Goal: Check status: Check status

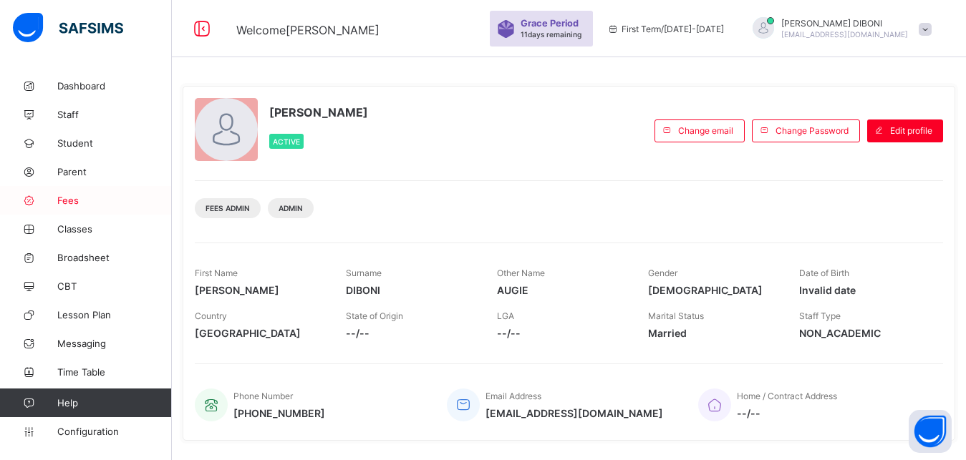
click at [72, 199] on span "Fees" at bounding box center [114, 200] width 115 height 11
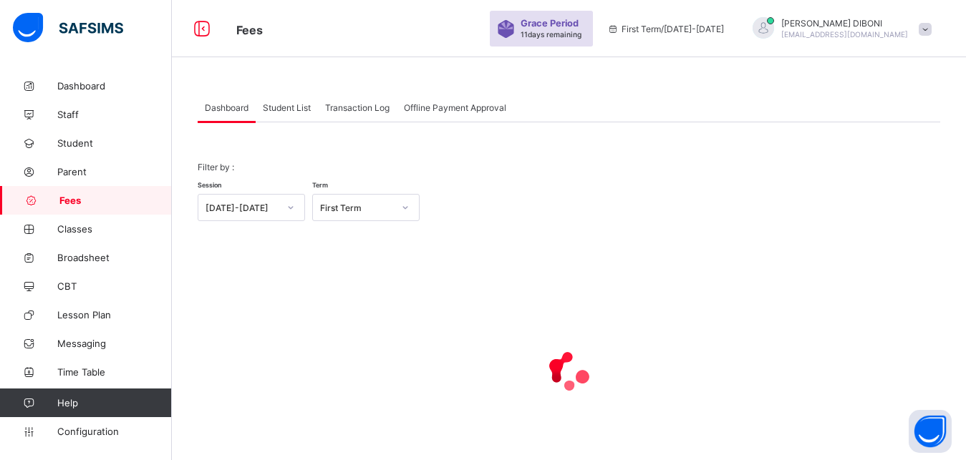
click at [291, 107] on span "Student List" at bounding box center [287, 107] width 48 height 11
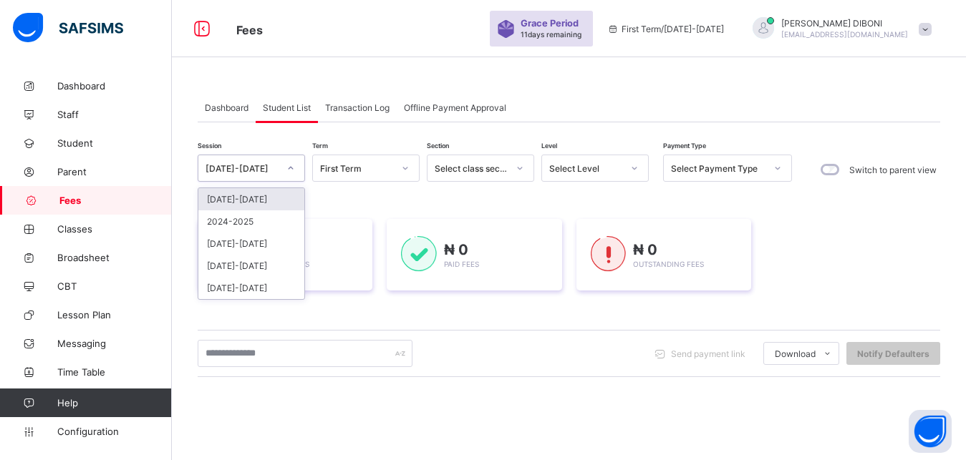
click at [276, 170] on div "[DATE]-[DATE]" at bounding box center [242, 168] width 73 height 11
click at [256, 224] on div "2024-2025" at bounding box center [251, 222] width 106 height 22
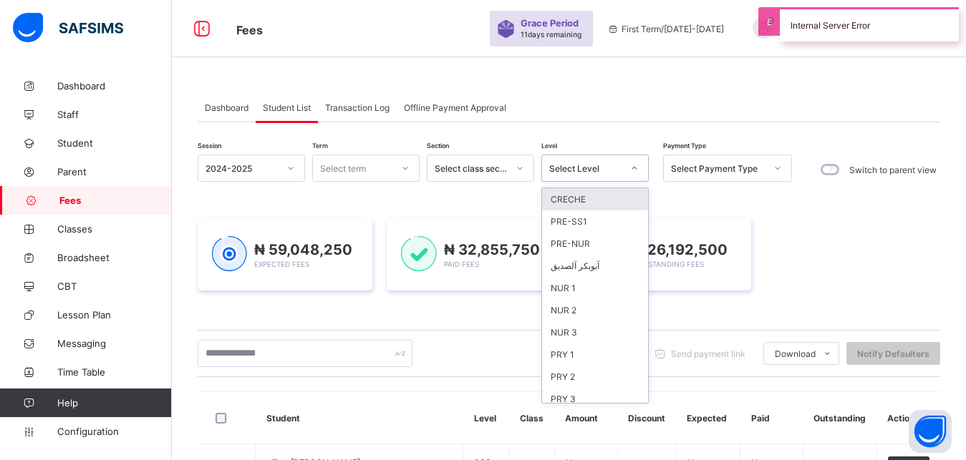
click at [594, 165] on div "Select Level" at bounding box center [585, 168] width 73 height 11
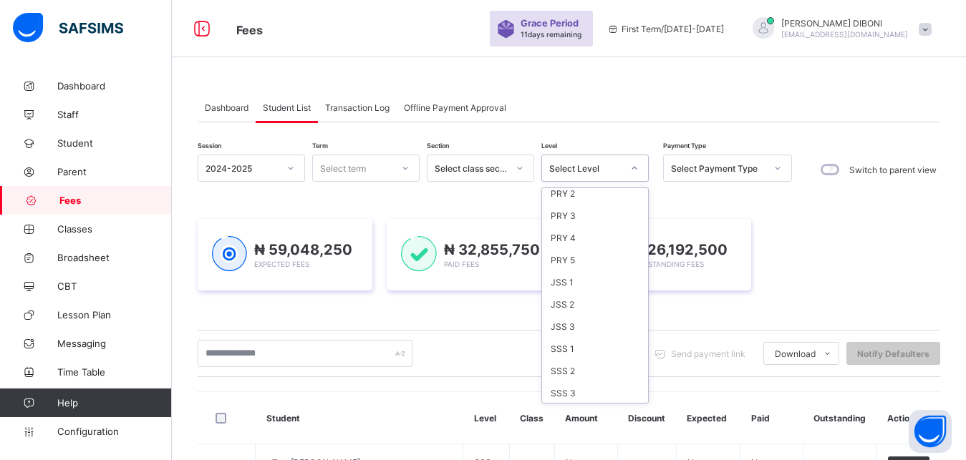
scroll to position [185, 0]
click at [599, 364] on div "SSS 2" at bounding box center [595, 370] width 106 height 22
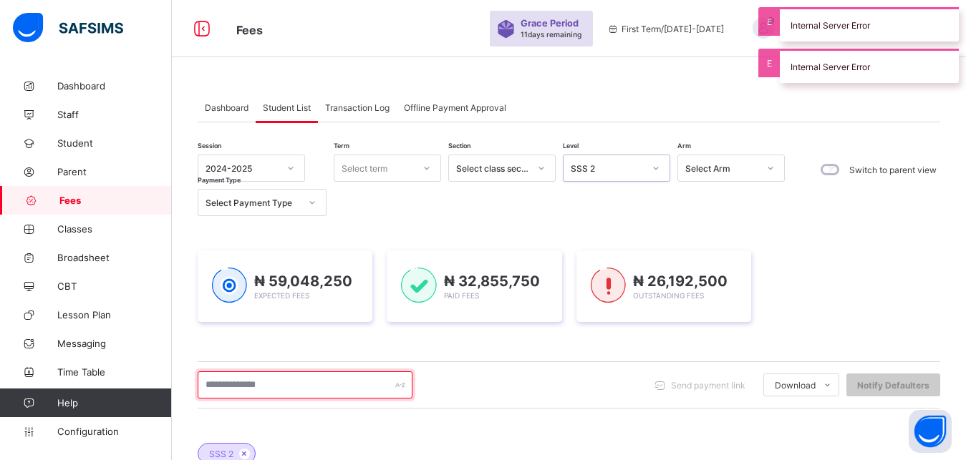
click at [350, 388] on input "text" at bounding box center [305, 385] width 215 height 27
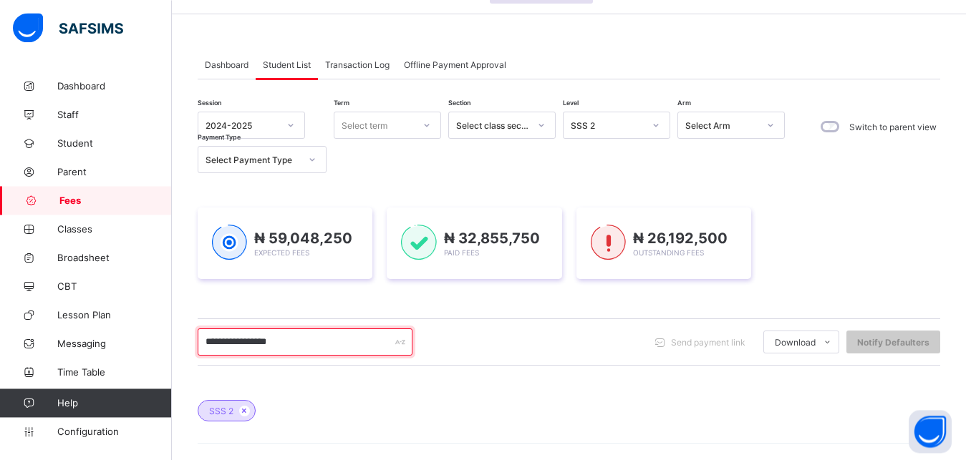
scroll to position [37, 0]
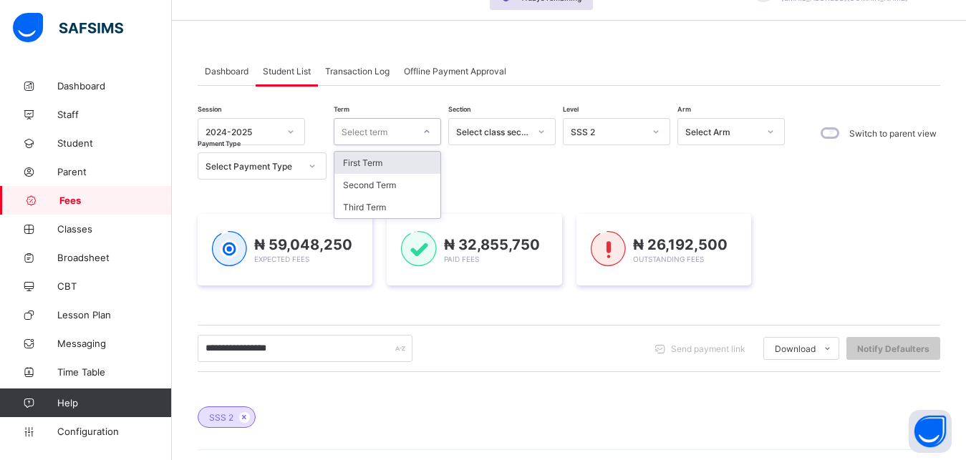
click at [403, 135] on div "Select term" at bounding box center [373, 132] width 79 height 20
click at [400, 205] on div "Third Term" at bounding box center [387, 207] width 106 height 22
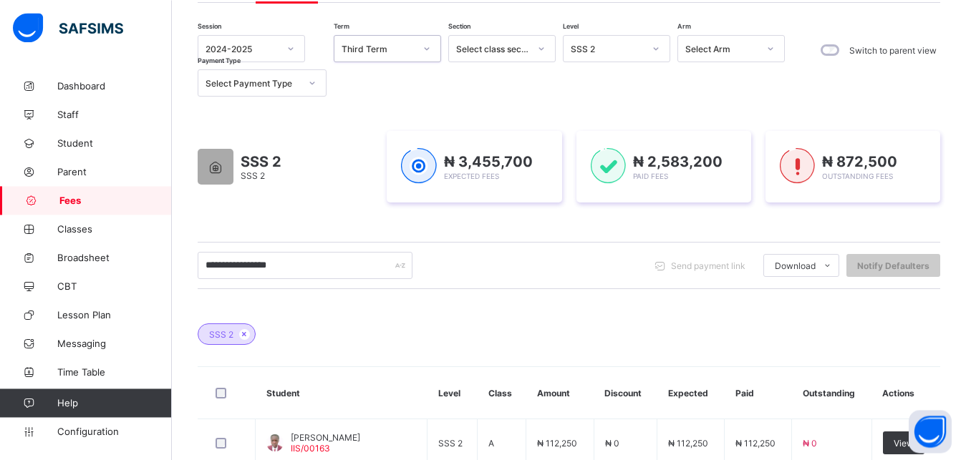
scroll to position [73, 0]
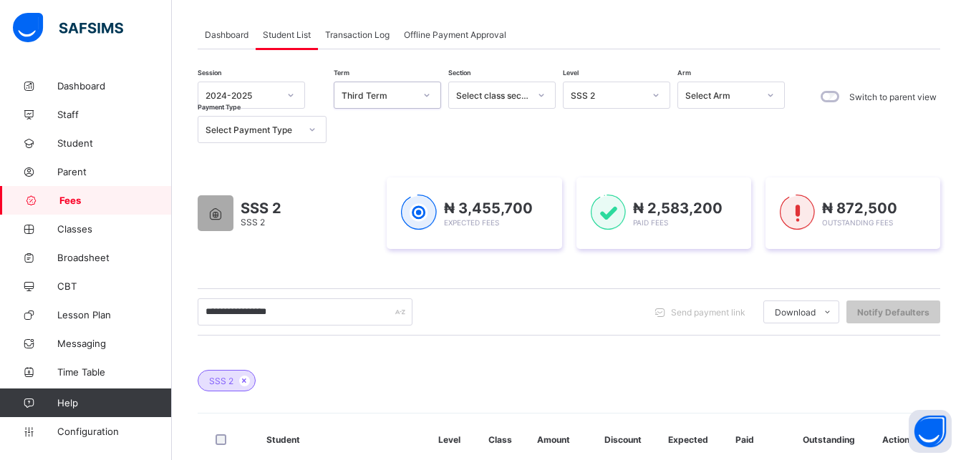
click at [632, 97] on div "SSS 2" at bounding box center [607, 95] width 73 height 11
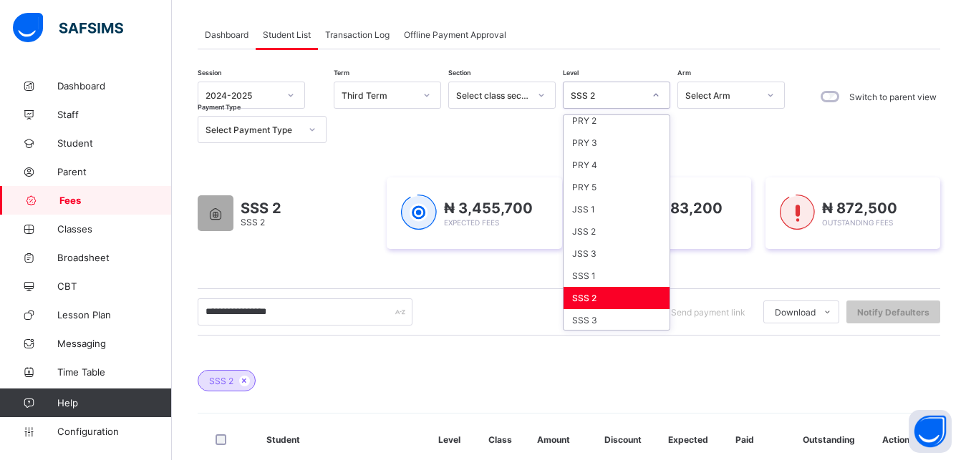
scroll to position [185, 0]
click at [625, 232] on div "JSS 2" at bounding box center [617, 230] width 106 height 22
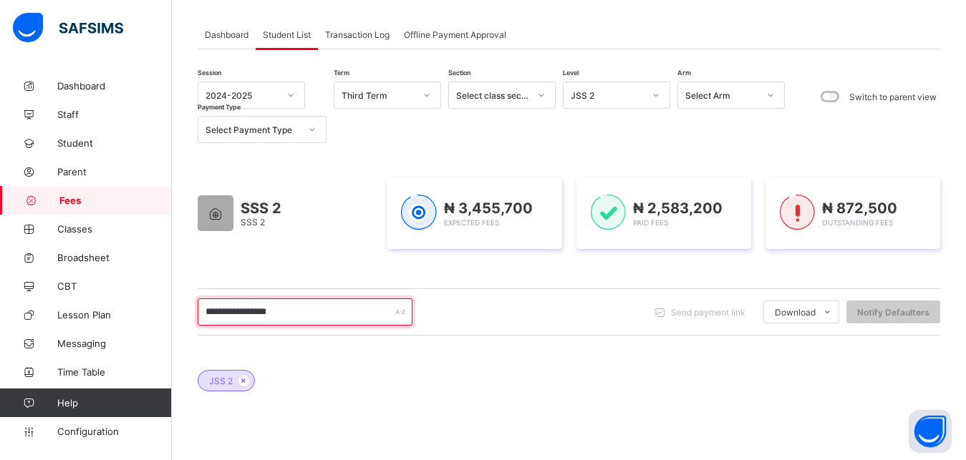
click at [242, 314] on input "**********" at bounding box center [305, 312] width 215 height 27
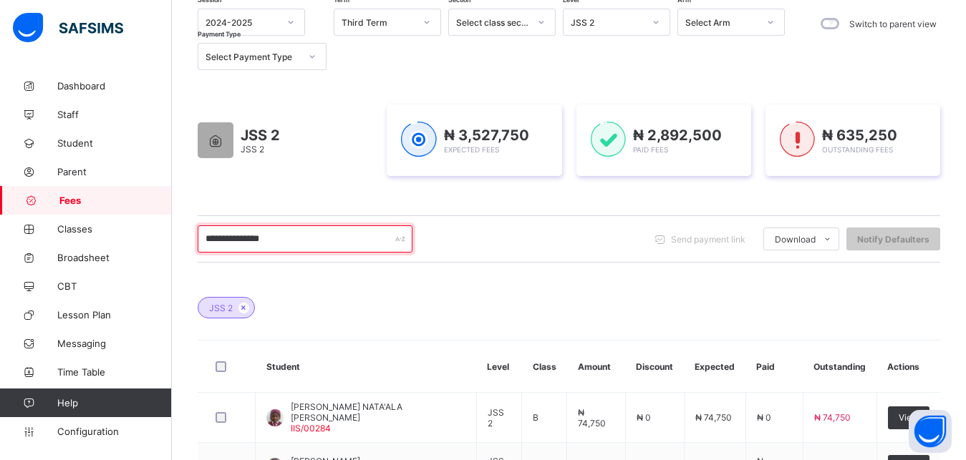
scroll to position [110, 0]
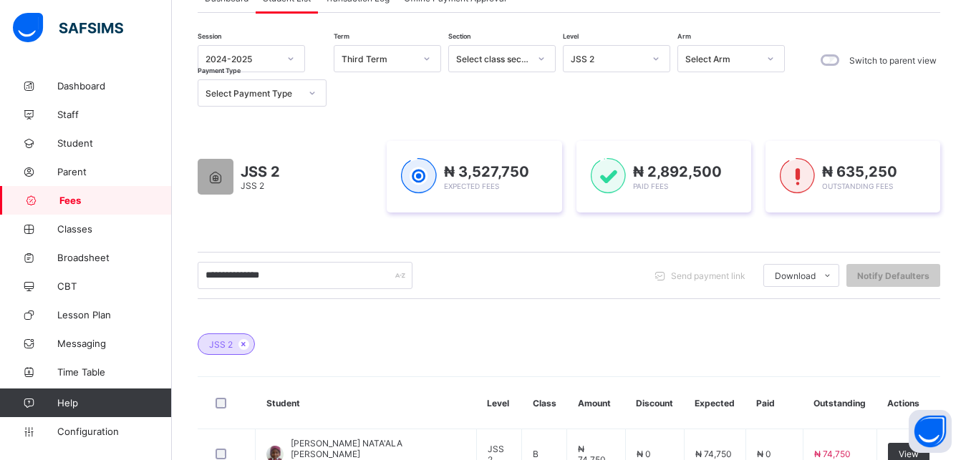
click at [621, 59] on div "JSS 2" at bounding box center [607, 59] width 73 height 11
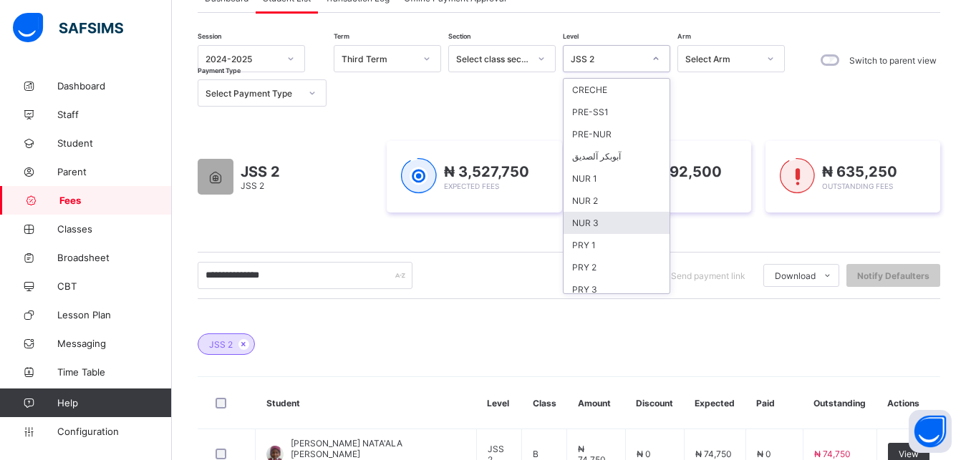
scroll to position [185, 0]
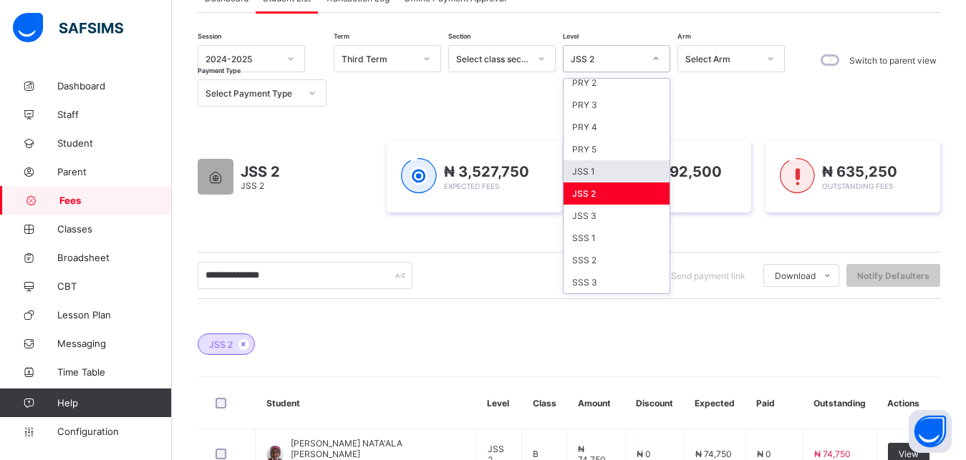
click at [621, 167] on div "JSS 1" at bounding box center [617, 171] width 106 height 22
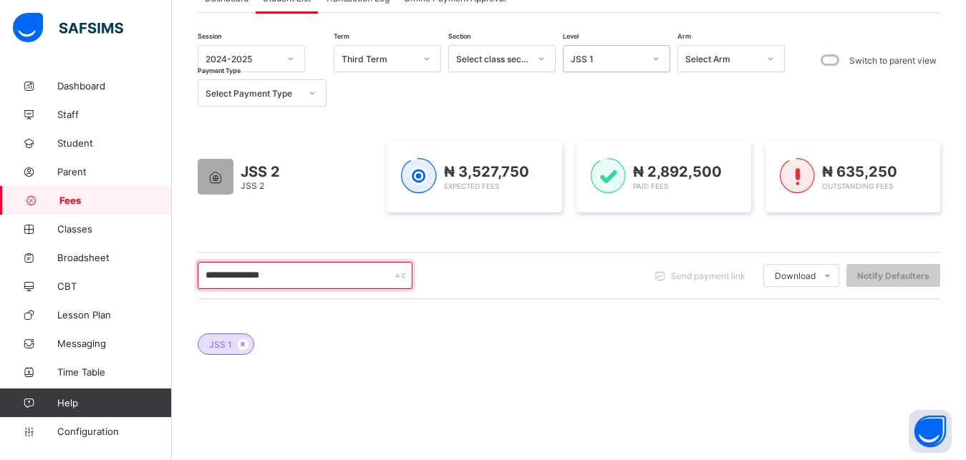
click at [231, 276] on input "**********" at bounding box center [305, 275] width 215 height 27
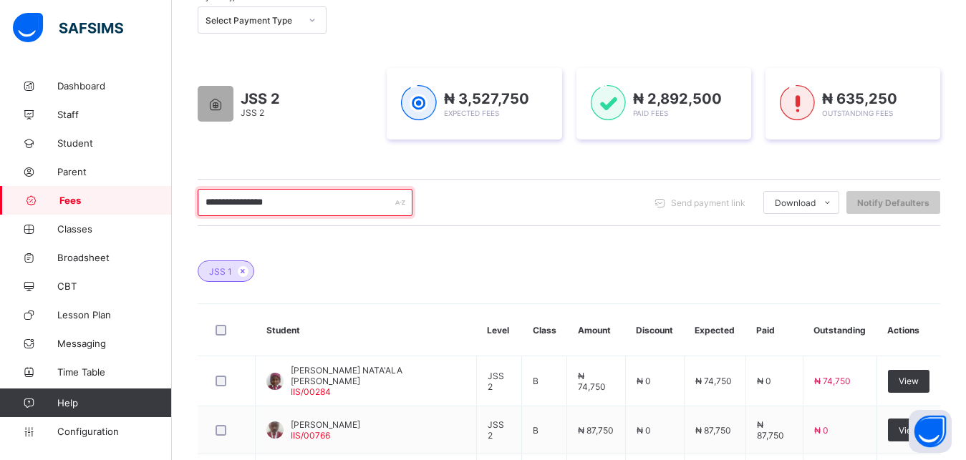
scroll to position [146, 0]
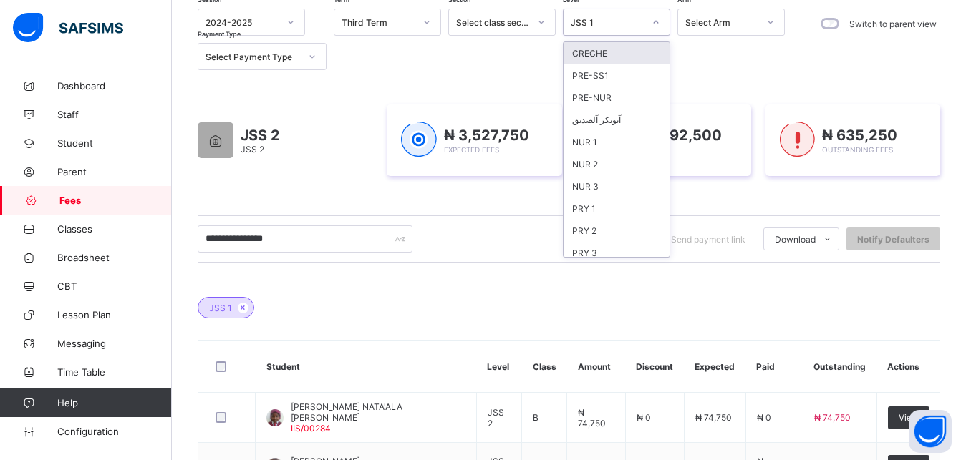
click at [633, 21] on div "JSS 1" at bounding box center [607, 22] width 73 height 11
click at [614, 183] on div "NUR 3" at bounding box center [617, 186] width 106 height 22
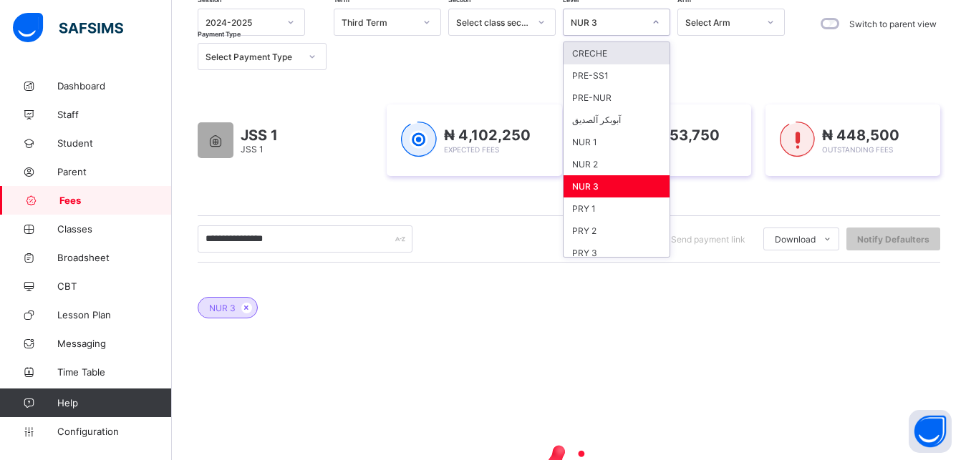
click at [611, 29] on div "NUR 3" at bounding box center [603, 22] width 79 height 20
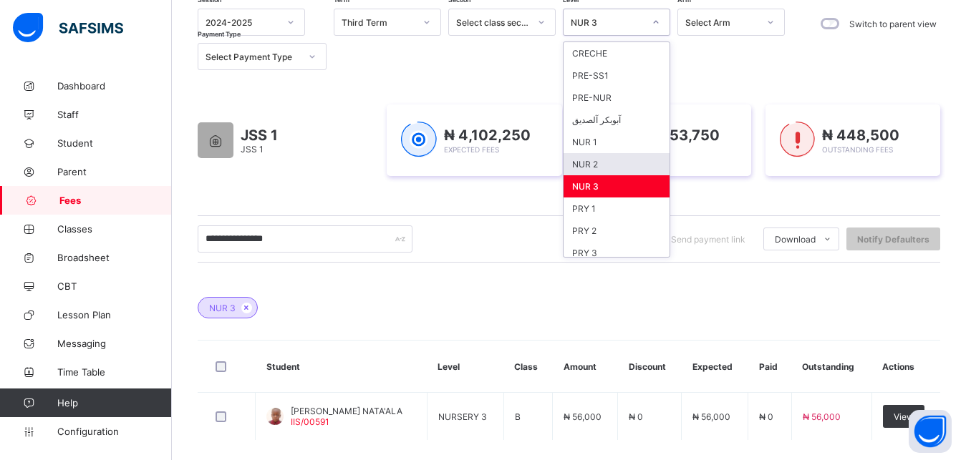
scroll to position [185, 0]
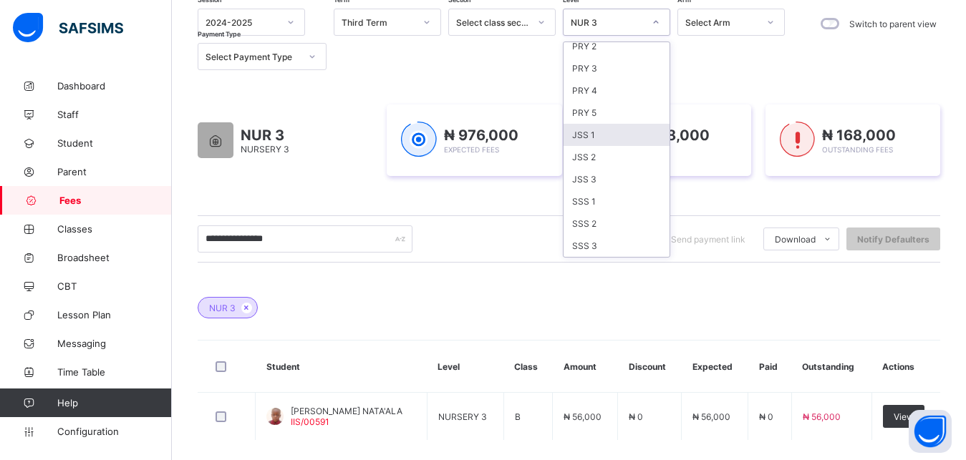
click at [626, 134] on div "JSS 1" at bounding box center [617, 135] width 106 height 22
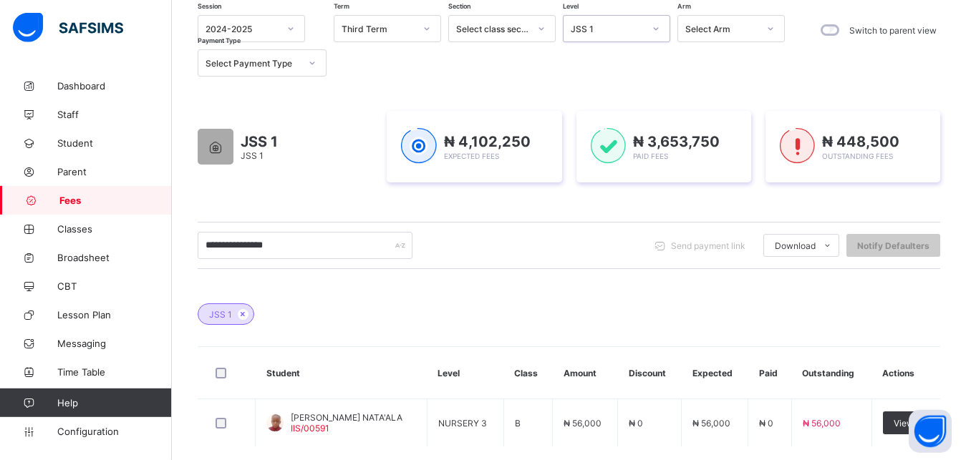
scroll to position [103, 0]
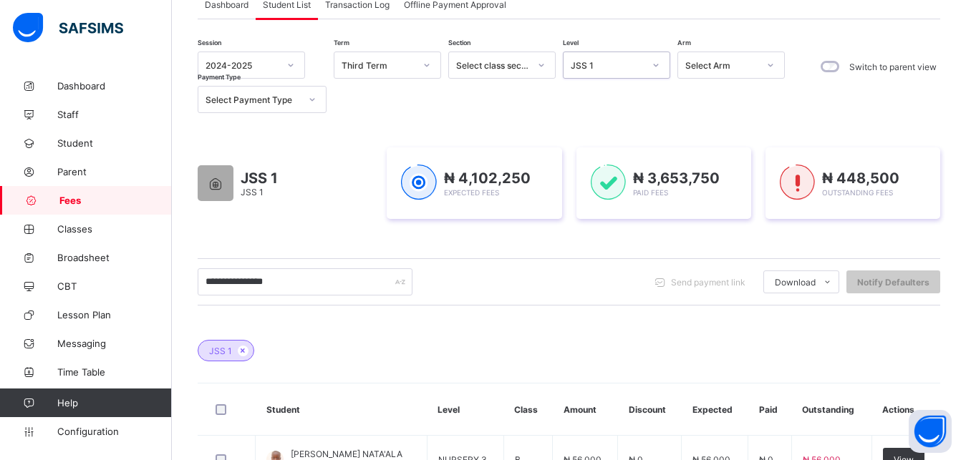
click at [639, 68] on div "JSS 1" at bounding box center [607, 65] width 73 height 11
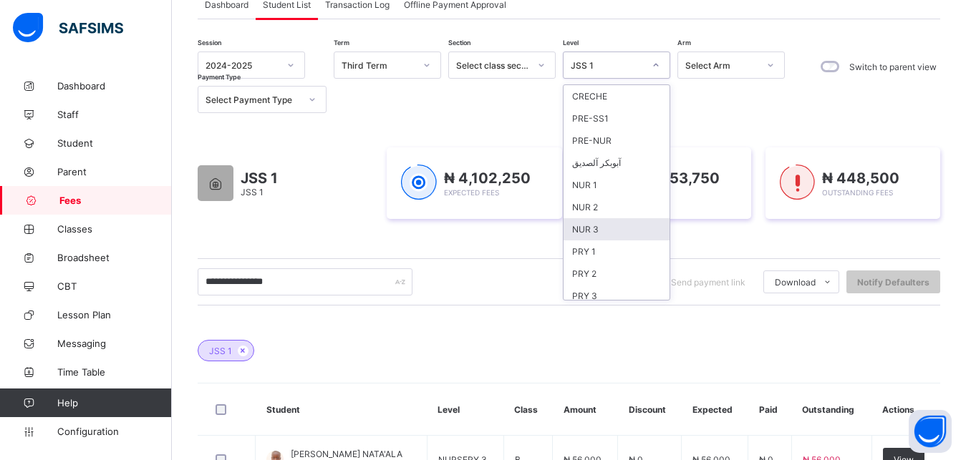
click at [617, 226] on div "NUR 3" at bounding box center [617, 229] width 106 height 22
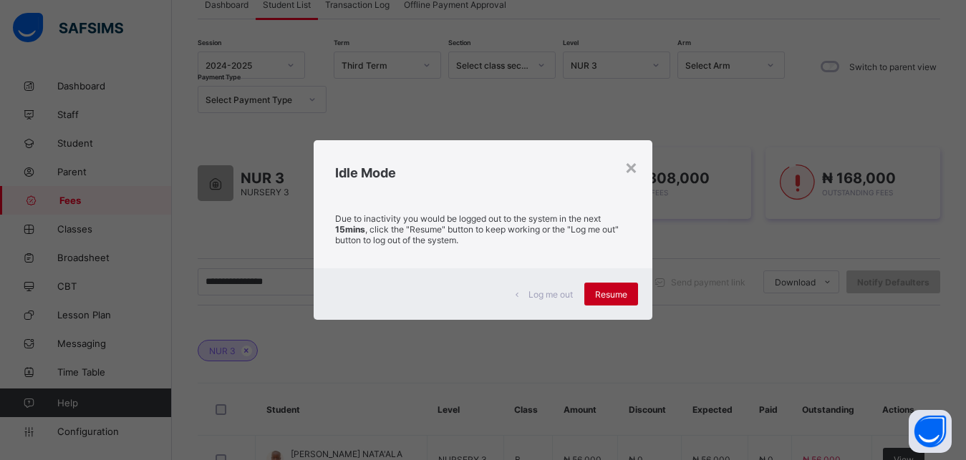
click at [608, 296] on span "Resume" at bounding box center [611, 294] width 32 height 11
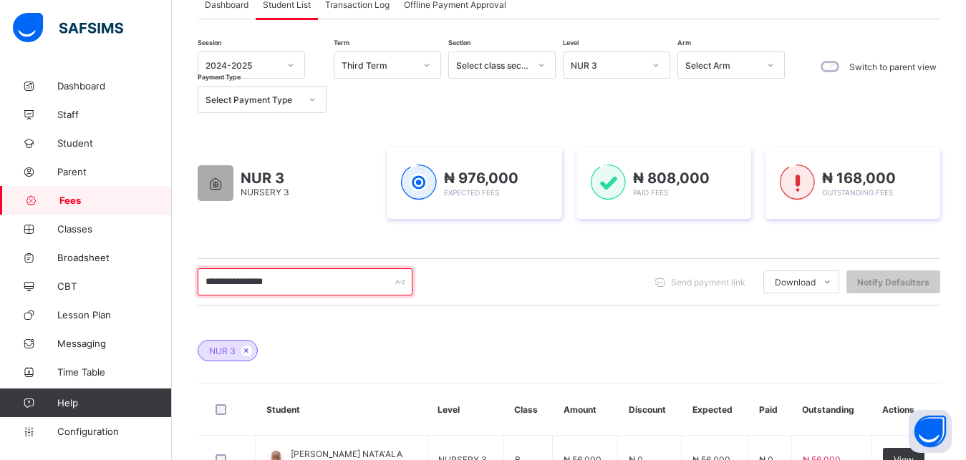
click at [236, 282] on input "**********" at bounding box center [305, 282] width 215 height 27
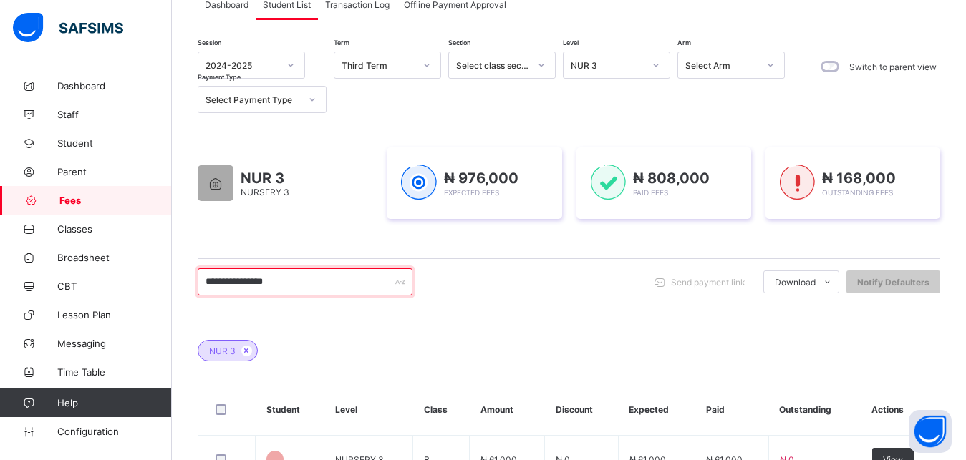
type input "**********"
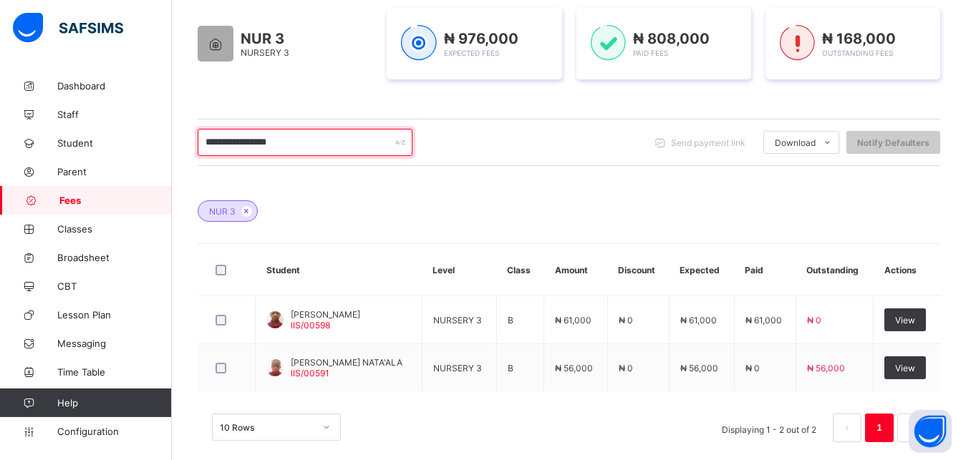
scroll to position [249, 0]
